Goal: Use online tool/utility: Utilize a website feature to perform a specific function

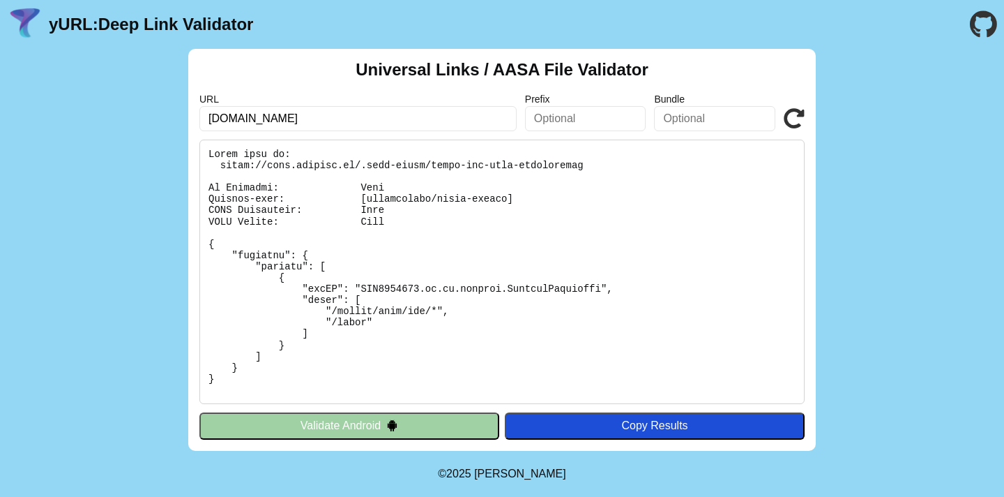
click at [324, 425] on button "Validate Android" at bounding box center [349, 425] width 300 height 27
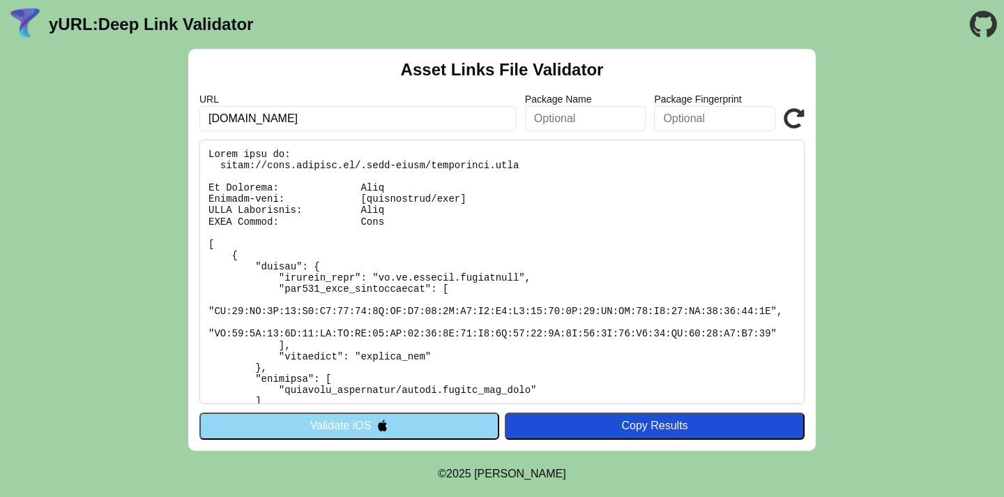
click at [324, 425] on button "Validate iOS" at bounding box center [349, 425] width 300 height 27
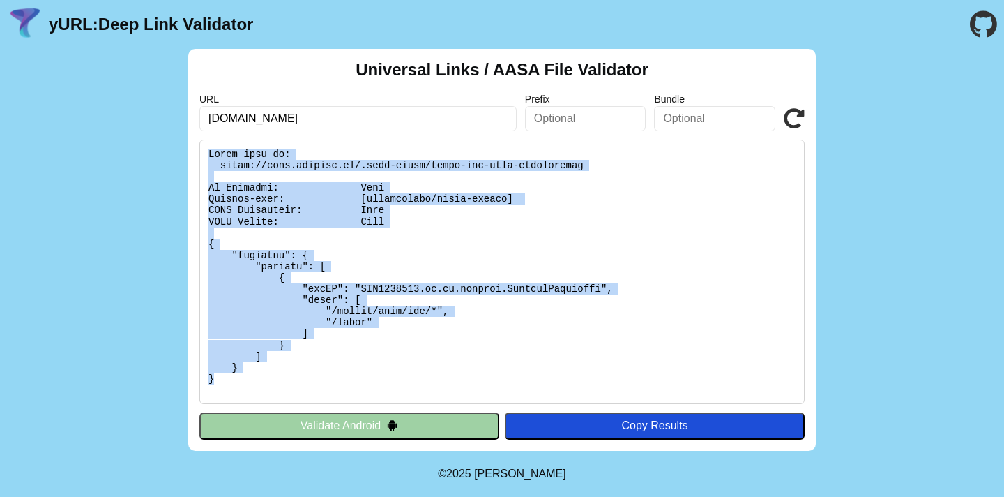
drag, startPoint x: 239, startPoint y: 381, endPoint x: 199, endPoint y: 145, distance: 239.2
click at [199, 145] on div "Universal Links / AASA File Validator URL [DOMAIN_NAME] Prefix Bundle Validate …" at bounding box center [502, 250] width 628 height 402
copy pre "Found file at: [URL][DOMAIN_NAME] No Redirect: Pass Content-type: [application/…"
click at [445, 195] on pre at bounding box center [501, 271] width 605 height 264
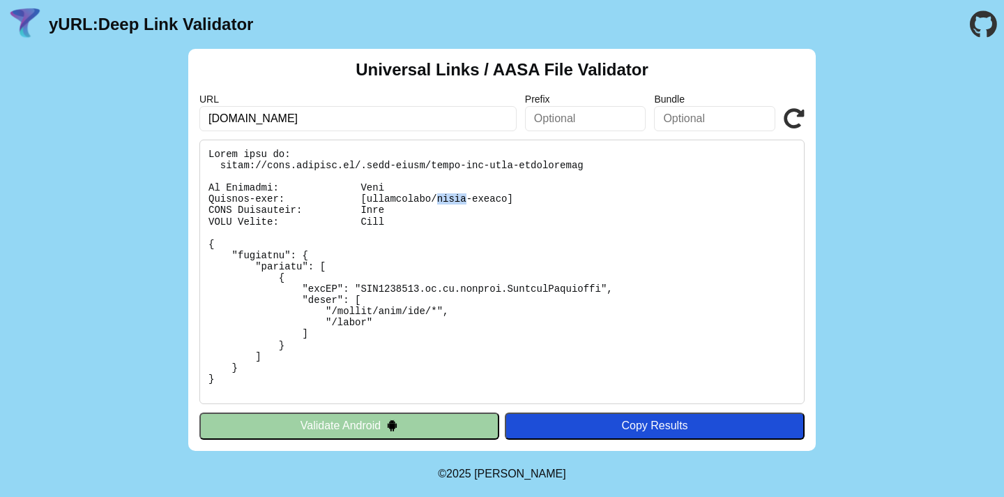
click at [445, 195] on pre at bounding box center [501, 271] width 605 height 264
click at [439, 209] on pre at bounding box center [501, 271] width 605 height 264
click at [419, 198] on pre at bounding box center [501, 271] width 605 height 264
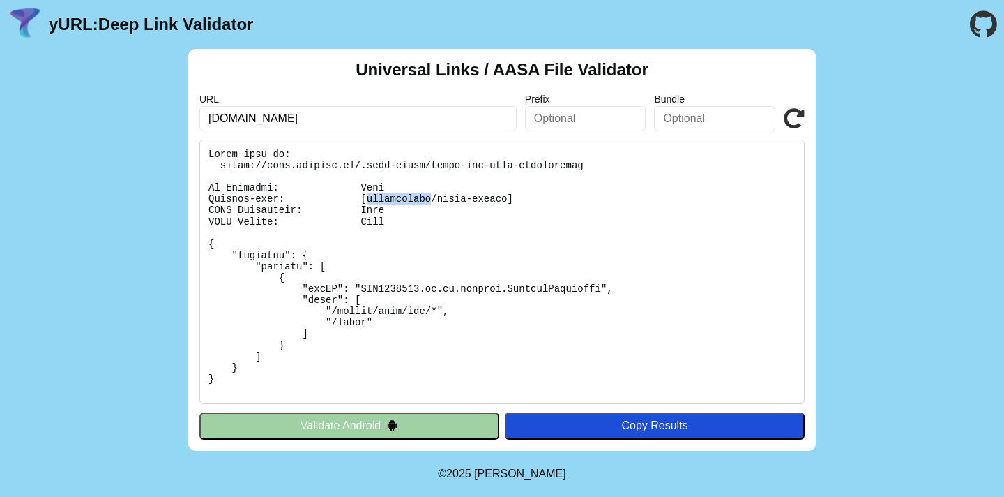
click at [419, 198] on pre at bounding box center [501, 271] width 605 height 264
click at [340, 173] on pre at bounding box center [501, 271] width 605 height 264
click at [357, 167] on pre at bounding box center [501, 271] width 605 height 264
drag, startPoint x: 361, startPoint y: 167, endPoint x: 218, endPoint y: 166, distance: 143.7
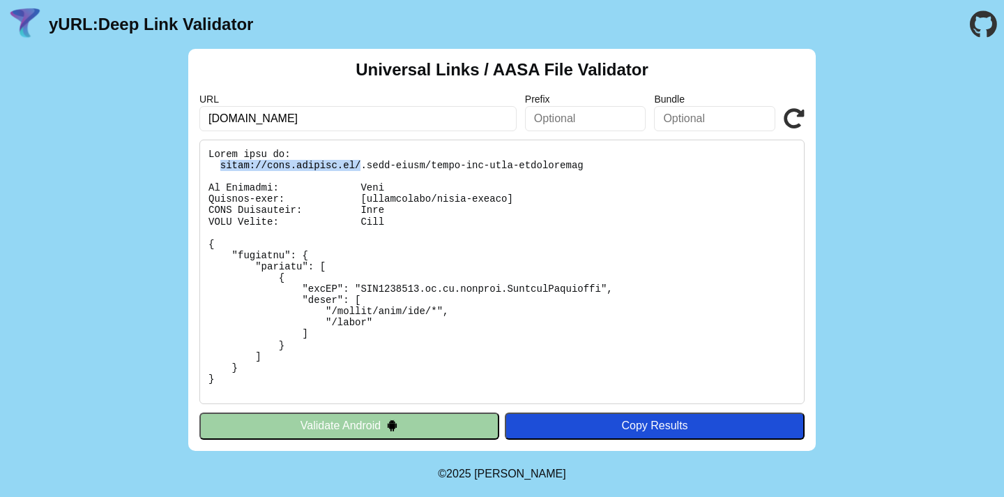
click at [218, 165] on pre at bounding box center [501, 271] width 605 height 264
copy pre "https://test.mixergy.io/"
click at [441, 197] on pre at bounding box center [501, 271] width 605 height 264
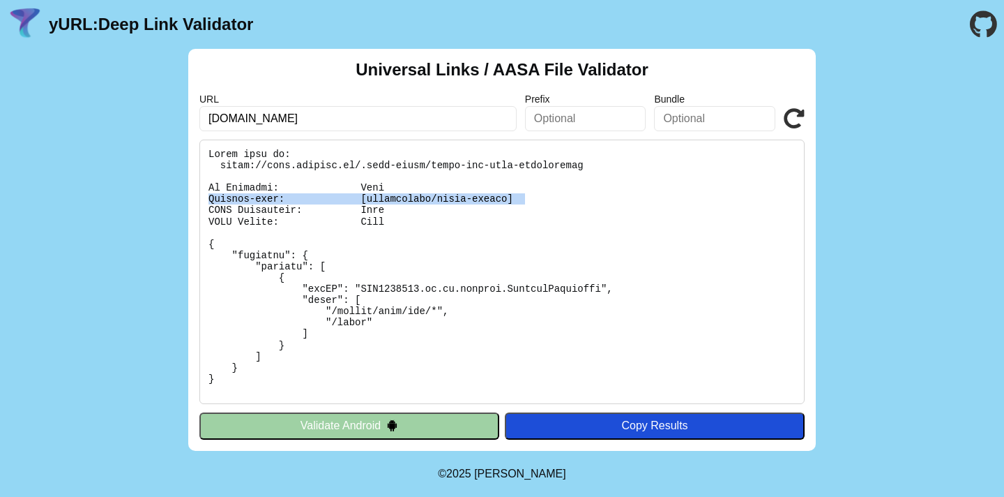
click at [441, 197] on pre at bounding box center [501, 271] width 605 height 264
copy pre "Content-type: [application/octet-stream]"
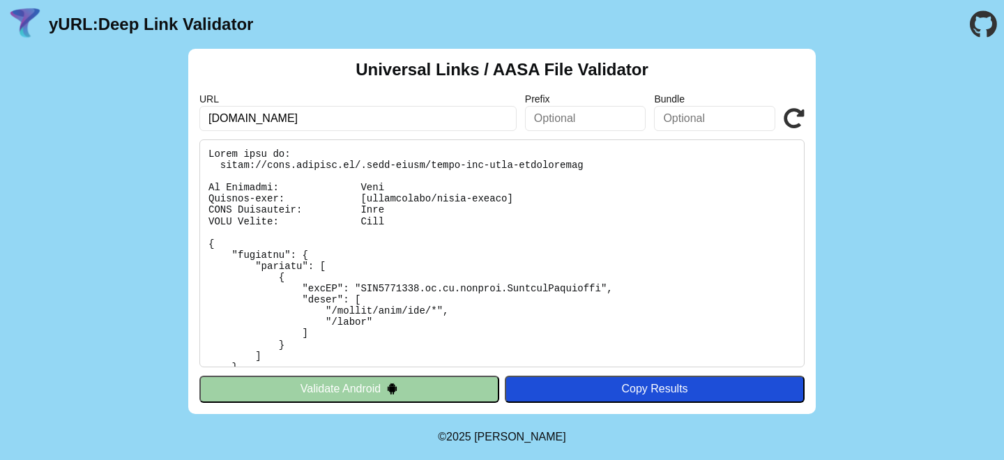
click at [268, 116] on input "[DOMAIN_NAME]" at bounding box center [357, 118] width 317 height 25
type input "lokichat.com"
click button "Validate" at bounding box center [0, 0] width 0 height 0
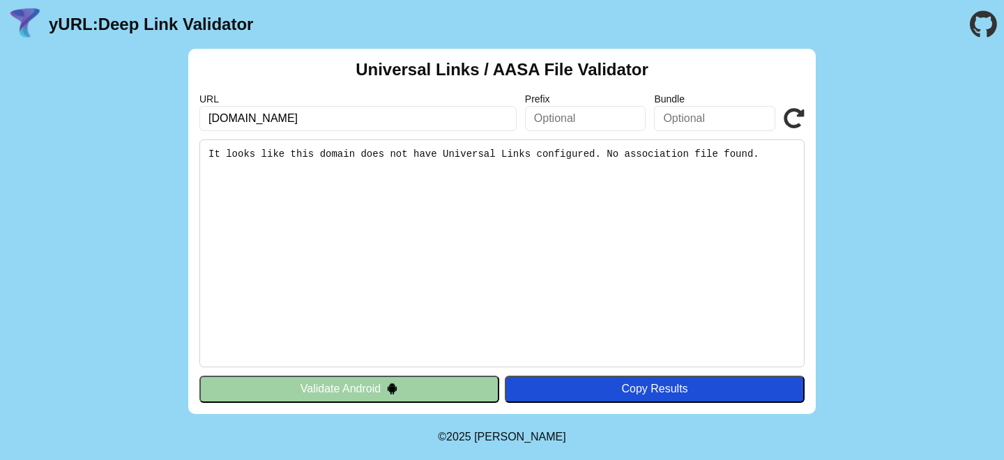
click at [209, 119] on input "[DOMAIN_NAME]" at bounding box center [357, 118] width 317 height 25
type input "[DOMAIN_NAME]"
click button "Validate" at bounding box center [0, 0] width 0 height 0
click at [271, 118] on input "[DOMAIN_NAME]" at bounding box center [357, 118] width 317 height 25
type input "www.loki.com"
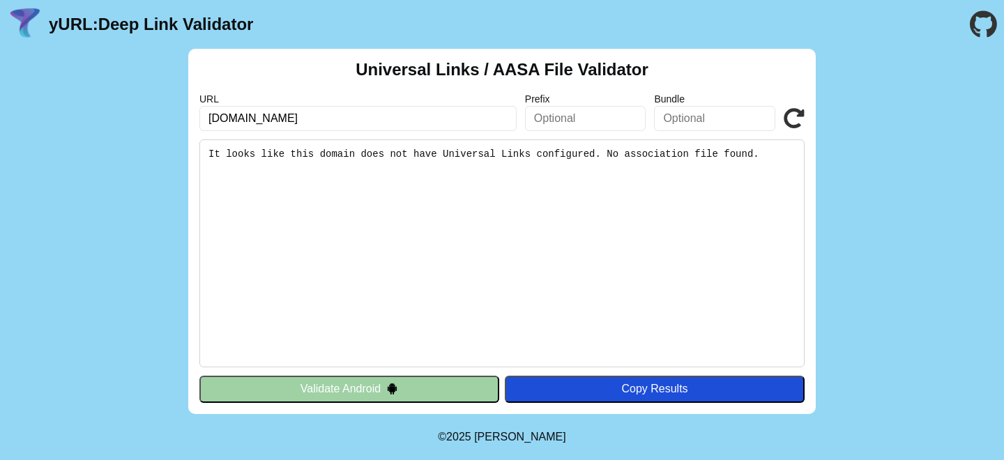
click button "Validate" at bounding box center [0, 0] width 0 height 0
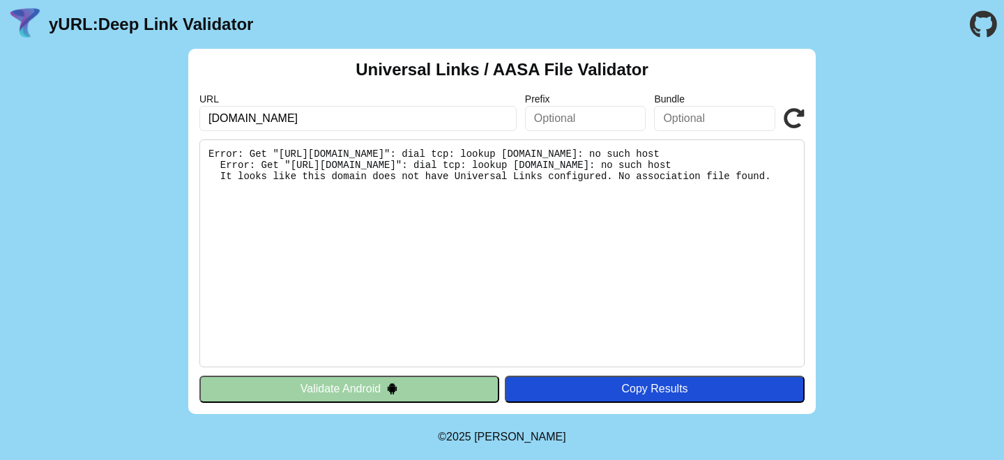
click at [271, 119] on input "[DOMAIN_NAME]" at bounding box center [357, 118] width 317 height 25
type input "[DOMAIN_NAME]"
click button "Validate" at bounding box center [0, 0] width 0 height 0
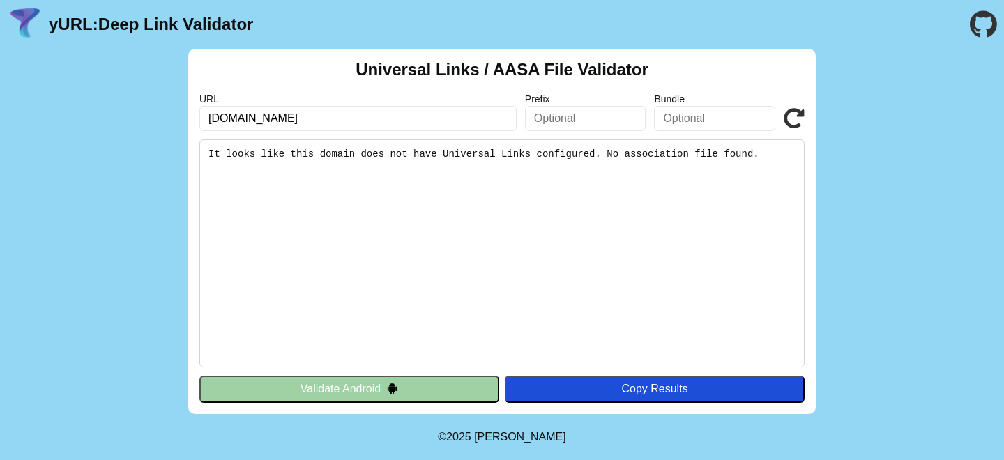
click at [271, 119] on input "lokichat.com" at bounding box center [357, 118] width 317 height 25
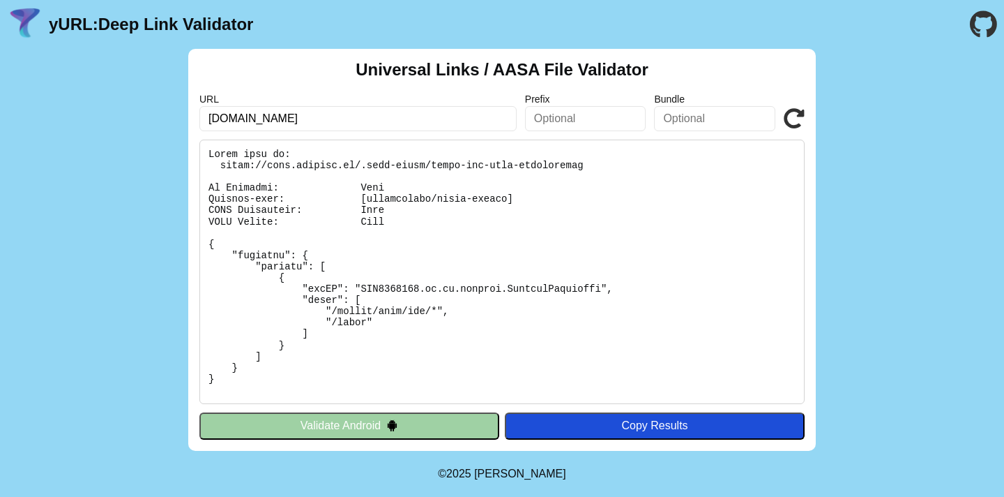
click at [340, 432] on button "Validate Android" at bounding box center [349, 425] width 300 height 27
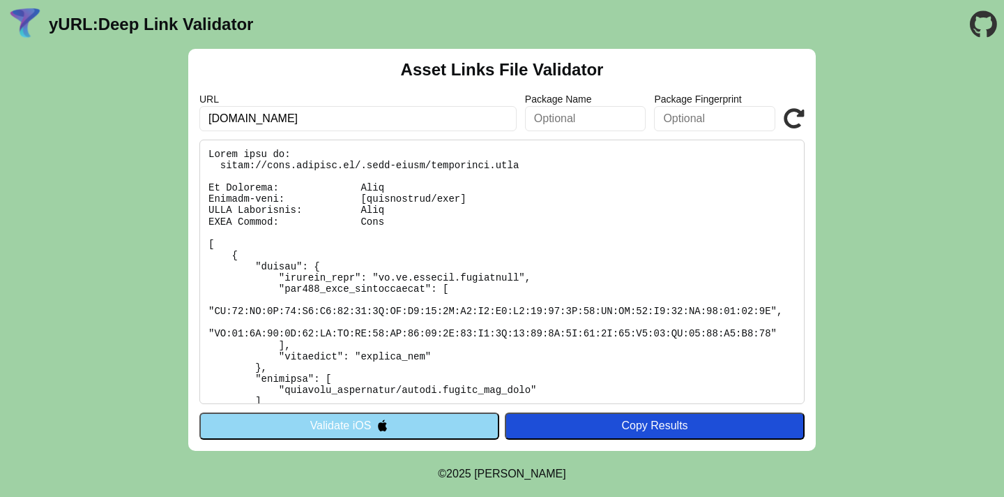
click at [382, 332] on pre at bounding box center [501, 271] width 605 height 264
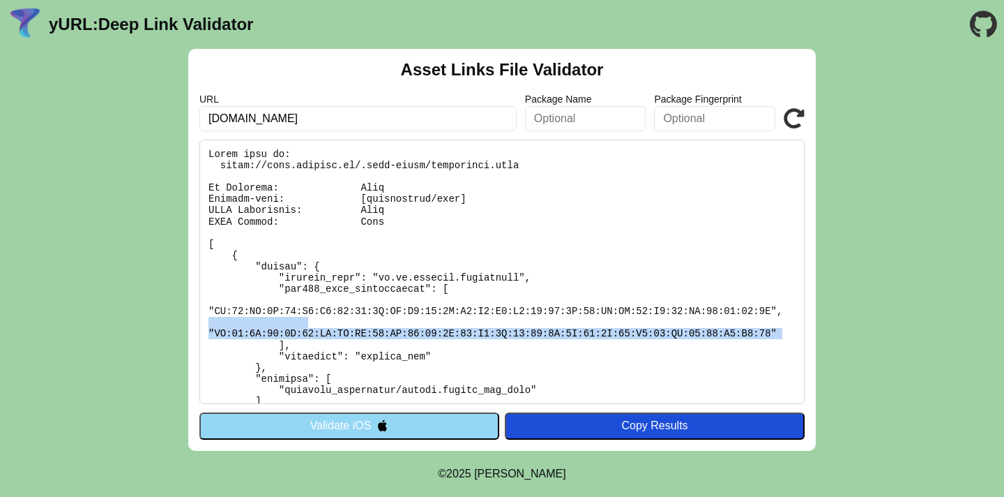
click at [382, 332] on pre at bounding box center [501, 271] width 605 height 264
copy pre ""DD:72:7C:08:3A:26:CB:AB:EB:89:ED:08:62:3A:74:A9:9A:14:69:1E:4D:70:7F:48:A7:41:…"
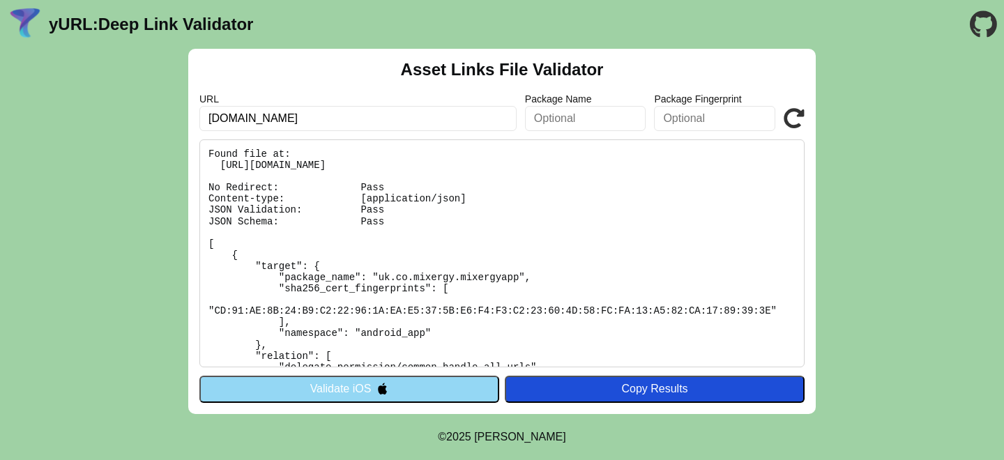
click at [361, 388] on button "Validate iOS" at bounding box center [349, 389] width 300 height 27
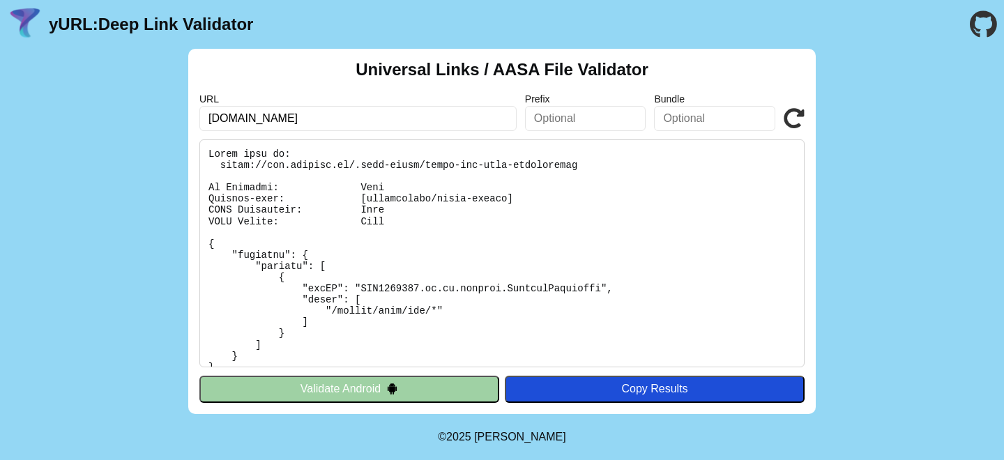
click at [441, 199] on pre at bounding box center [501, 253] width 605 height 228
click at [237, 119] on input "www.mixergy.io" at bounding box center [357, 118] width 317 height 25
type input "[DOMAIN_NAME]"
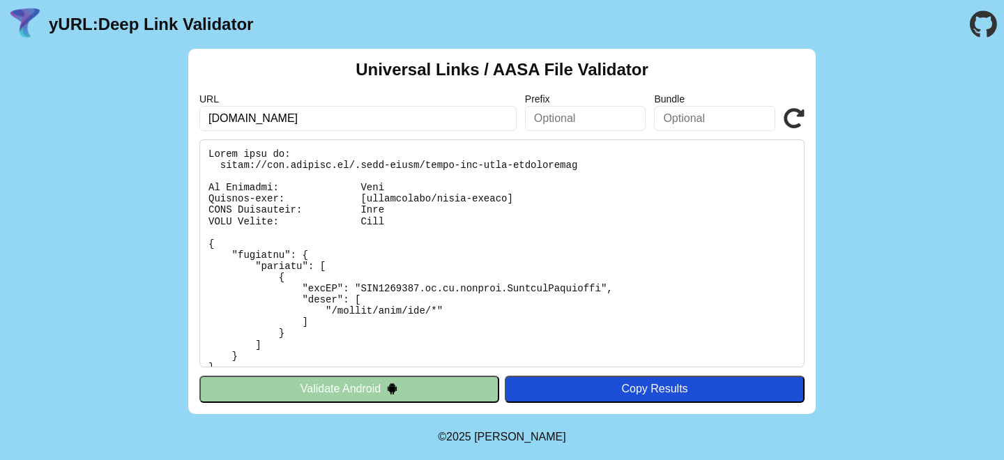
click button "Validate" at bounding box center [0, 0] width 0 height 0
click at [363, 394] on button "Validate Android" at bounding box center [349, 389] width 300 height 27
